Goal: Task Accomplishment & Management: Use online tool/utility

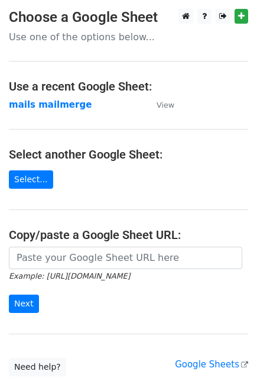
click at [56, 104] on strong "mails mailmerge" at bounding box center [50, 104] width 83 height 11
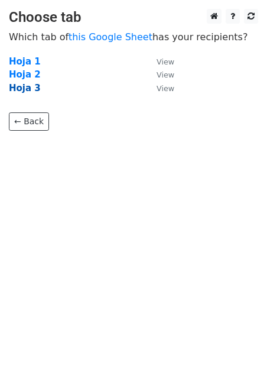
click at [12, 88] on strong "Hoja 3" at bounding box center [25, 88] width 32 height 11
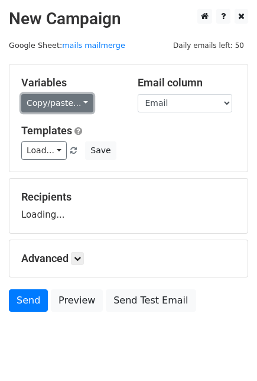
click at [50, 102] on link "Copy/paste..." at bounding box center [57, 103] width 72 height 18
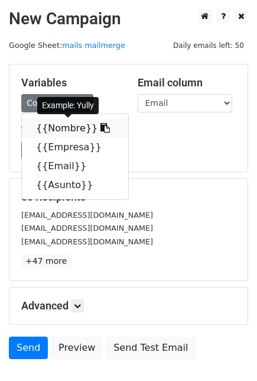
click at [54, 125] on link "{{Nombre}}" at bounding box center [75, 128] width 107 height 19
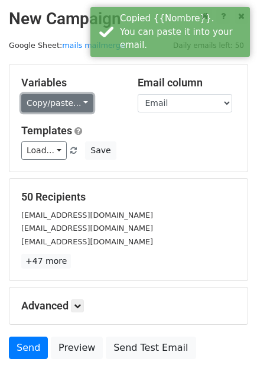
click at [50, 99] on link "Copy/paste..." at bounding box center [57, 103] width 72 height 18
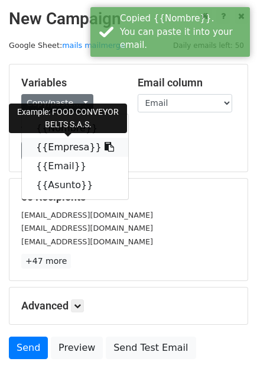
click at [70, 141] on link "{{Empresa}}" at bounding box center [75, 147] width 107 height 19
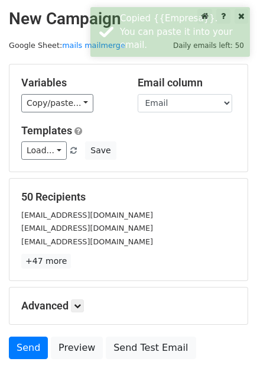
click at [53, 115] on div "Variables Copy/paste... {{Nombre}} {{Empresa}} {{Email}} {{Asunto}} Email colum…" at bounding box center [128, 118] width 238 height 107
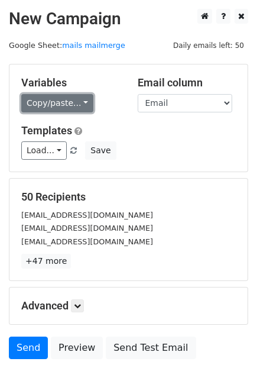
click at [54, 107] on link "Copy/paste..." at bounding box center [57, 103] width 72 height 18
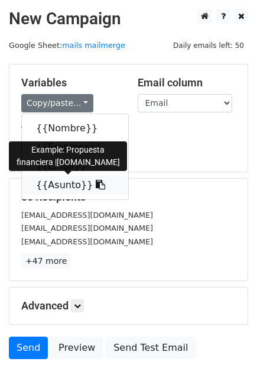
click at [64, 182] on link "{{Asunto}}" at bounding box center [75, 185] width 107 height 19
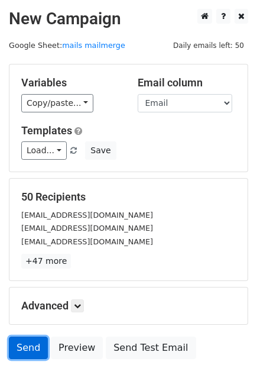
click at [31, 352] on link "Send" at bounding box center [28, 348] width 39 height 22
